Goal: Task Accomplishment & Management: Use online tool/utility

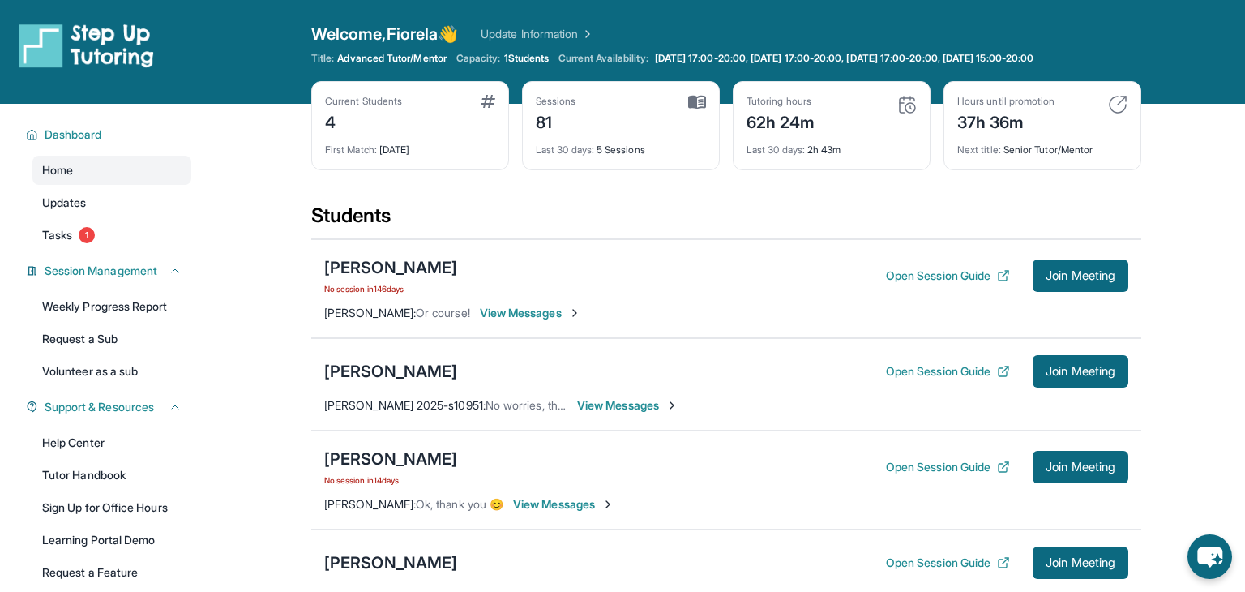
scroll to position [130, 0]
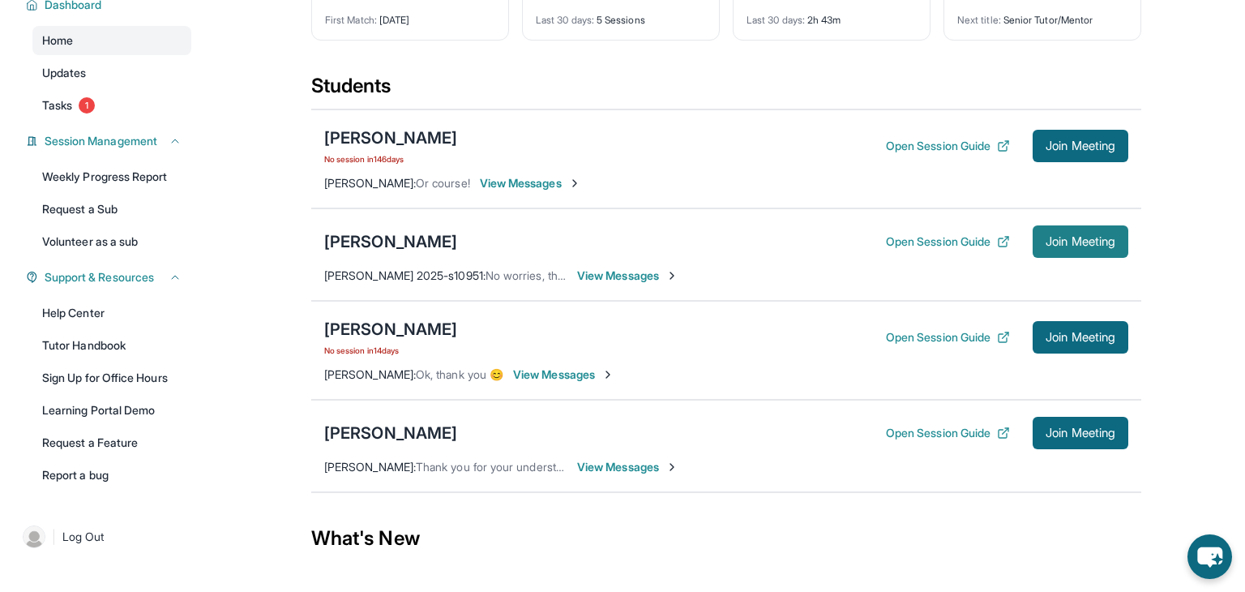
click at [1076, 243] on span "Join Meeting" at bounding box center [1080, 242] width 70 height 10
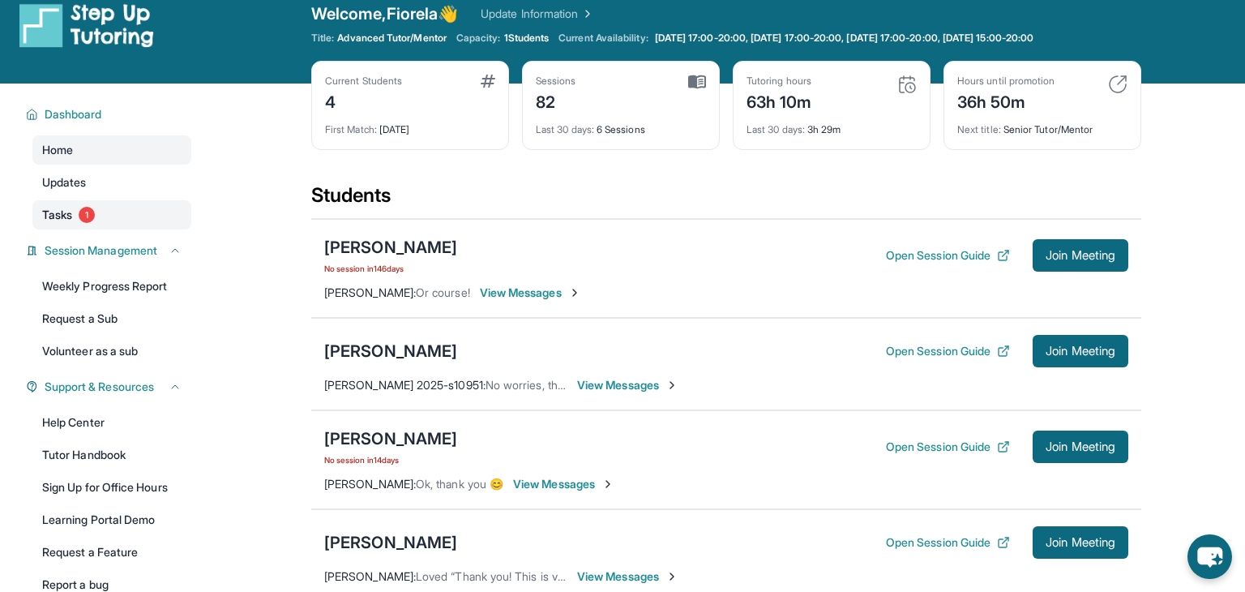
scroll to position [0, 0]
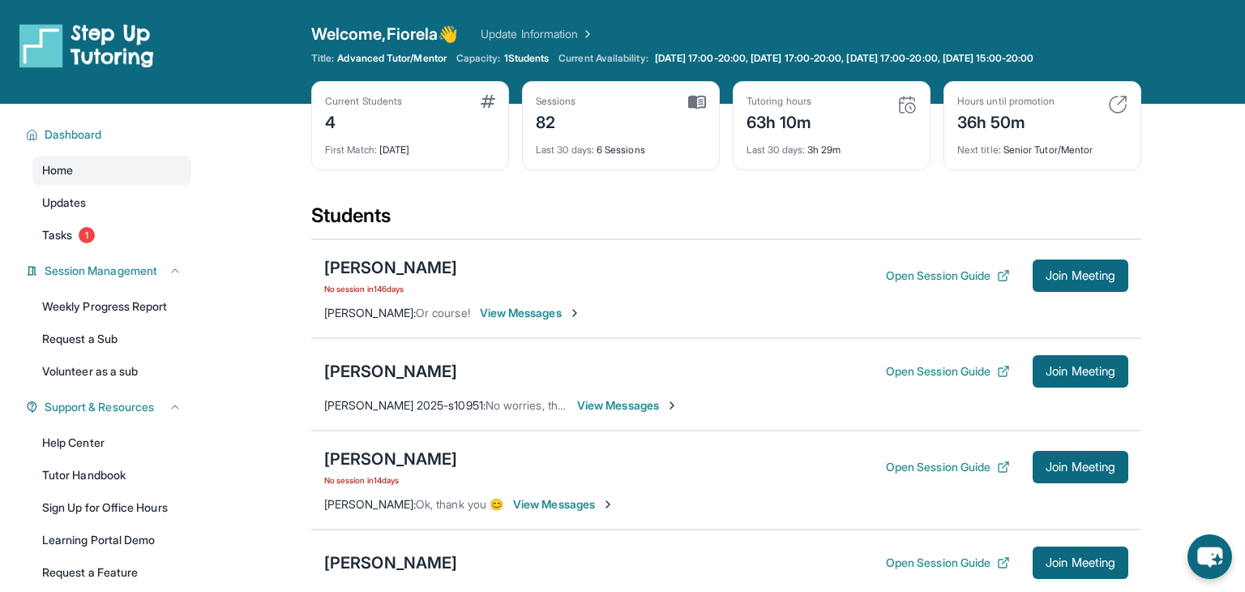
click at [402, 111] on div "4" at bounding box center [363, 121] width 77 height 26
click at [413, 142] on div "First Match : 10 months ago" at bounding box center [410, 145] width 170 height 23
click at [806, 98] on div "Tutoring hours" at bounding box center [779, 101] width 66 height 13
click at [1075, 139] on div "Next title : Senior Tutor/Mentor" at bounding box center [1042, 145] width 170 height 23
click at [1003, 271] on icon at bounding box center [1003, 275] width 13 height 13
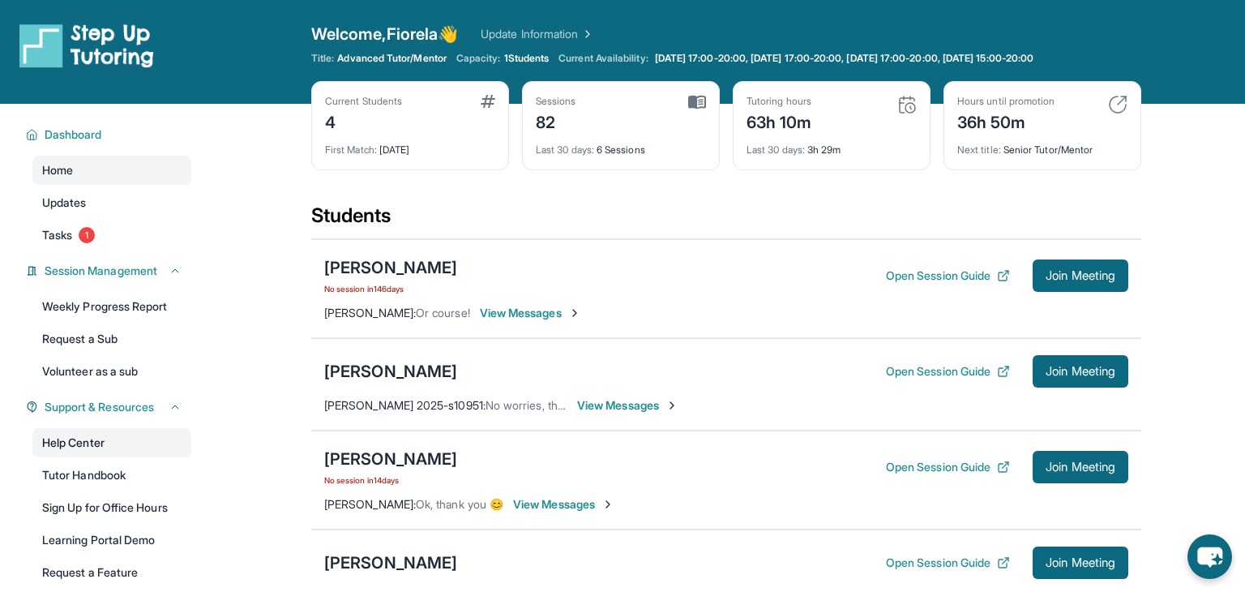
click at [141, 454] on link "Help Center" at bounding box center [111, 442] width 159 height 29
click at [491, 61] on span "Capacity:" at bounding box center [478, 58] width 45 height 13
click at [159, 235] on link "Tasks 1" at bounding box center [111, 234] width 159 height 29
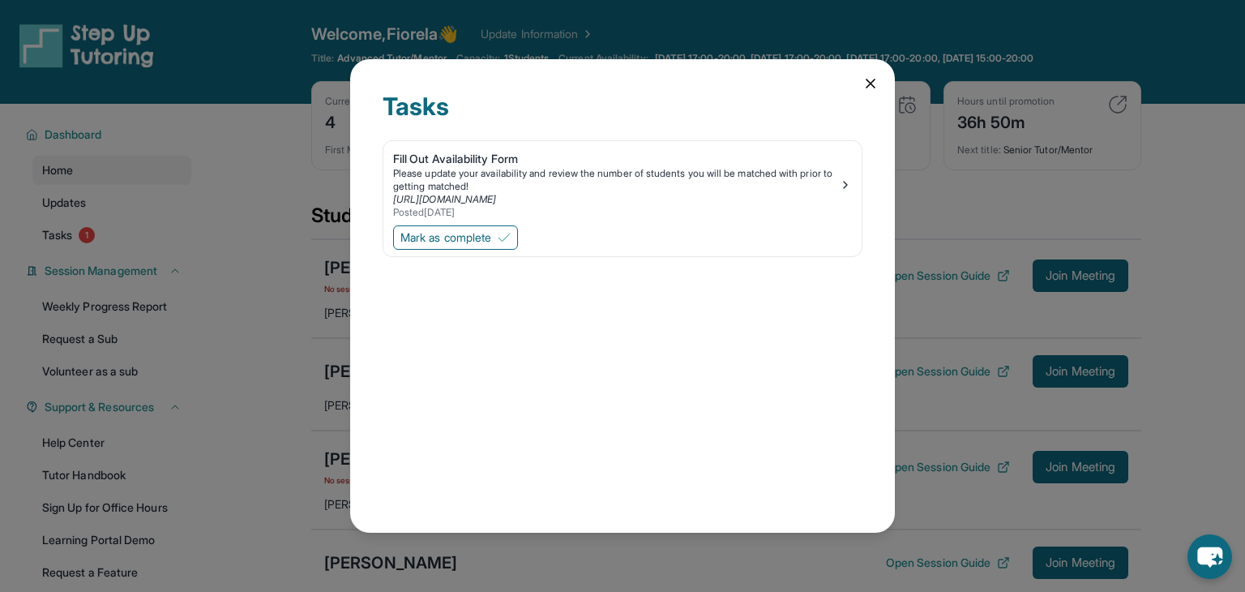
click at [865, 88] on icon at bounding box center [870, 83] width 16 height 16
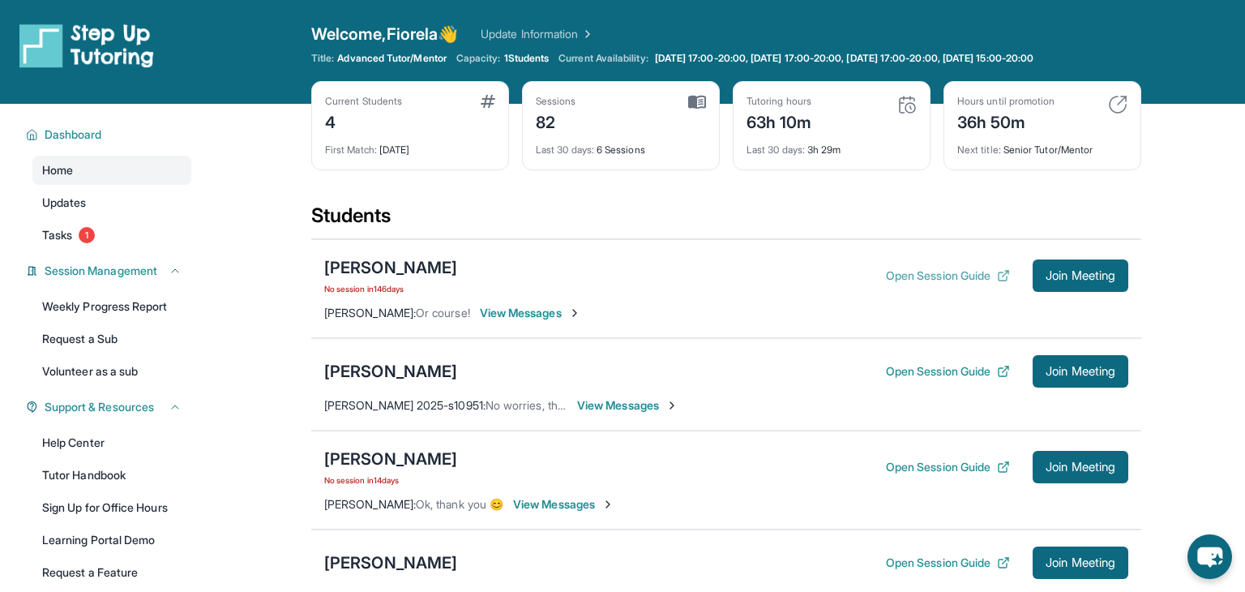
click at [997, 276] on icon at bounding box center [1003, 275] width 13 height 13
click at [964, 376] on button "Open Session Guide" at bounding box center [948, 371] width 124 height 16
